Goal: Information Seeking & Learning: Learn about a topic

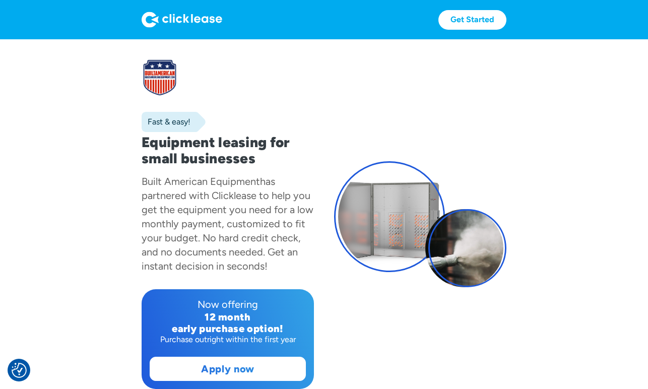
scroll to position [165, 0]
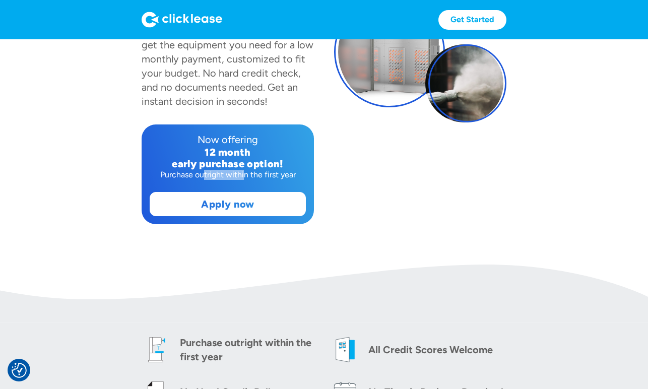
drag, startPoint x: 202, startPoint y: 176, endPoint x: 243, endPoint y: 177, distance: 40.3
click at [243, 177] on div "Purchase outright within the first year" at bounding box center [228, 175] width 156 height 10
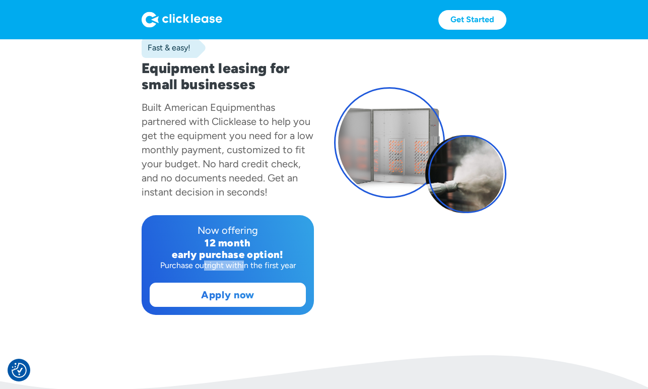
scroll to position [59, 0]
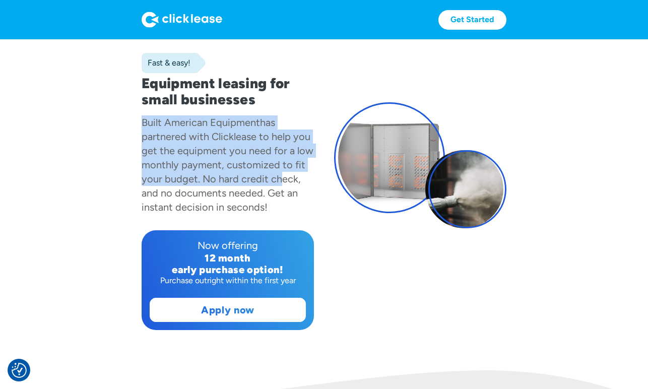
drag, startPoint x: 274, startPoint y: 178, endPoint x: 139, endPoint y: 116, distance: 149.2
click at [139, 116] on section "Fast & easy! Equipment leasing for small businesses Built American Equipment ha…" at bounding box center [324, 175] width 648 height 390
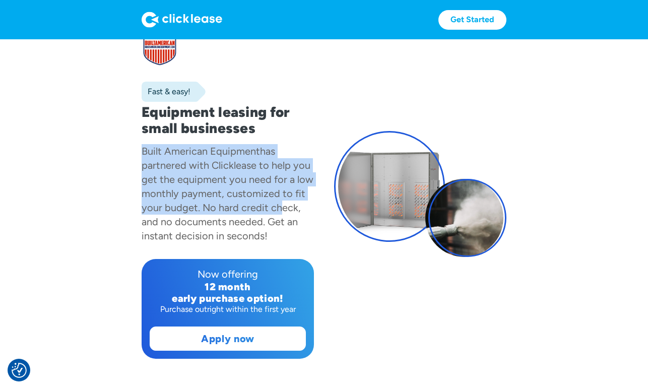
scroll to position [0, 0]
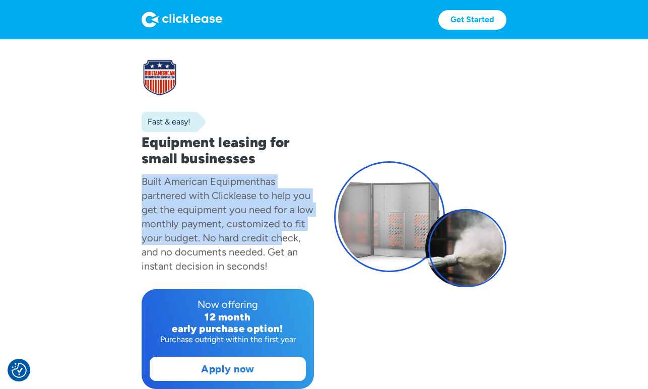
drag, startPoint x: 142, startPoint y: 138, endPoint x: 310, endPoint y: 262, distance: 208.8
click at [310, 262] on div "Fast & easy! Equipment leasing for small businesses Built American Equipment ha…" at bounding box center [227, 223] width 172 height 329
click at [280, 255] on div "has partnered with Clicklease to help you get the equipment you need for a low …" at bounding box center [227, 223] width 172 height 97
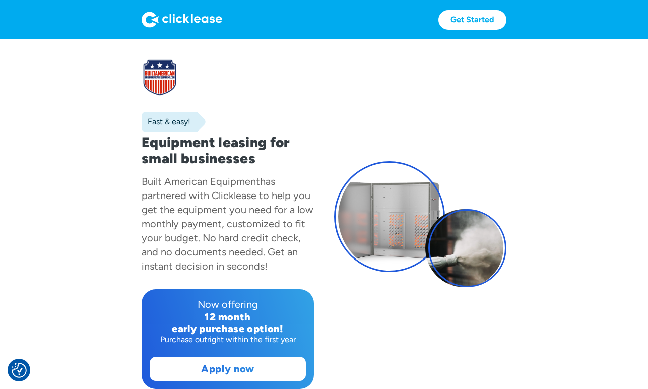
drag, startPoint x: 271, startPoint y: 267, endPoint x: 137, endPoint y: 186, distance: 156.6
click at [137, 186] on section "Fast & easy! Equipment leasing for small businesses Built American Equipment ha…" at bounding box center [324, 234] width 648 height 390
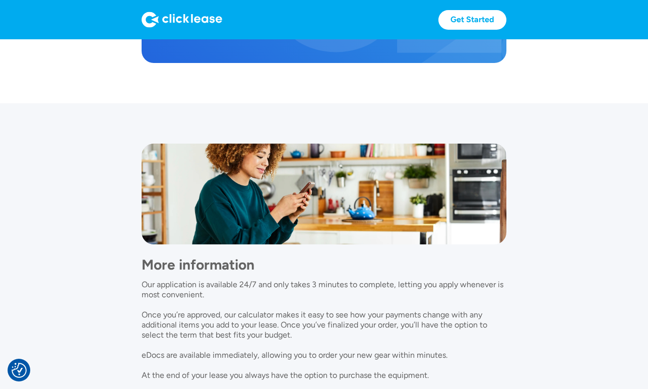
scroll to position [846, 0]
